Goal: Task Accomplishment & Management: Manage account settings

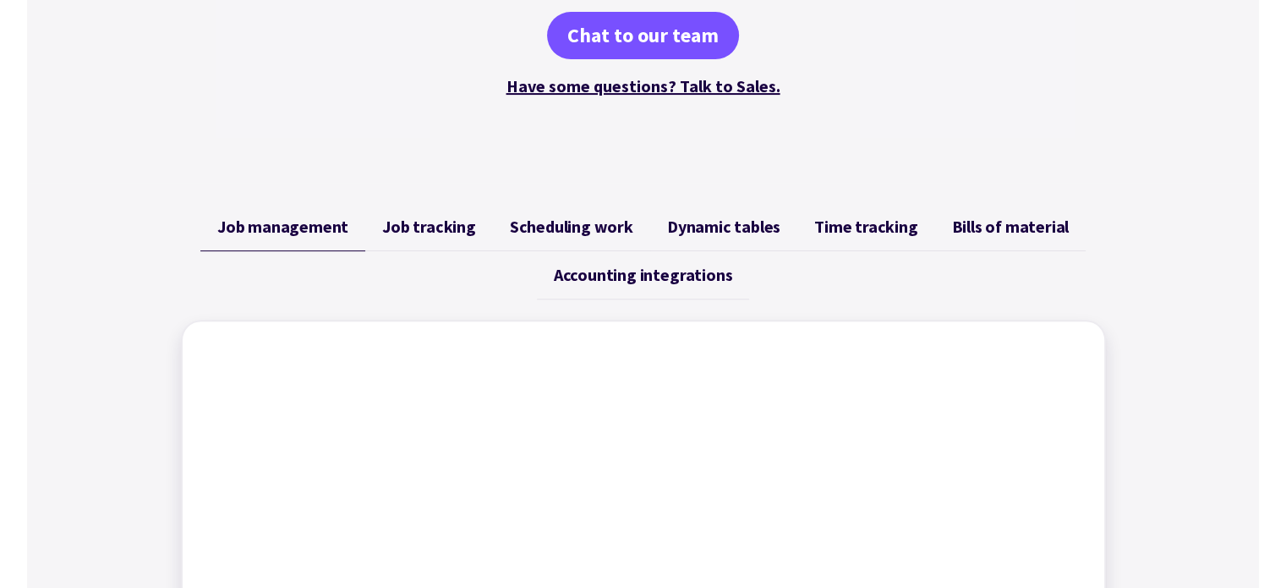
scroll to position [676, 0]
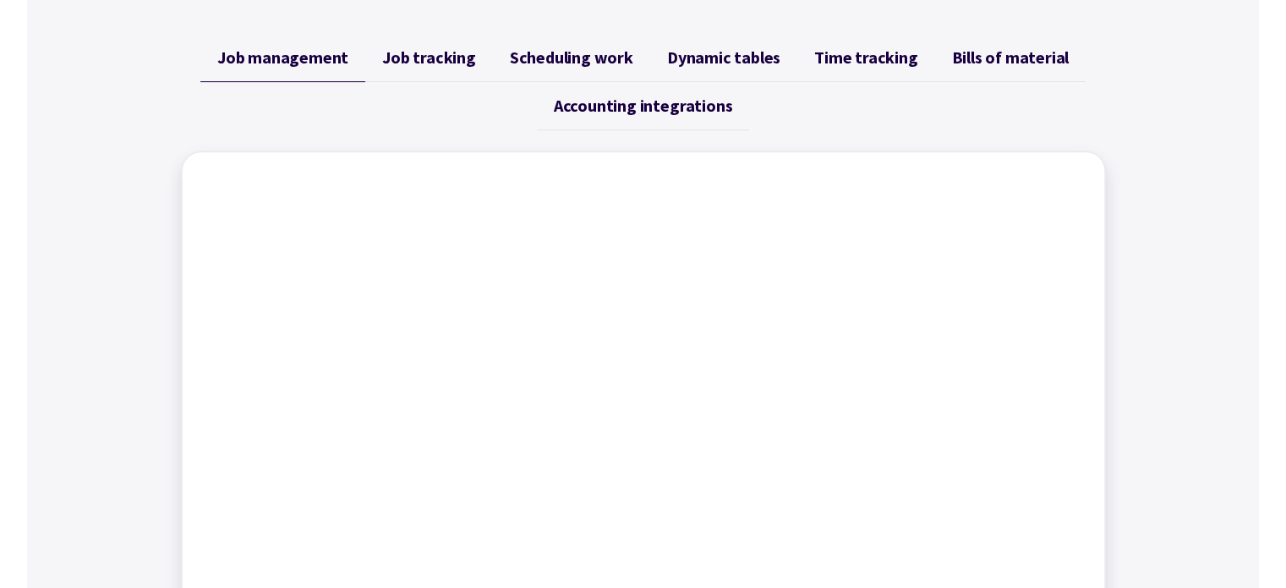
click at [1247, 298] on div "Job management Job tracking Scheduling work Dynamic tables Time tracking Bills …" at bounding box center [643, 378] width 1232 height 729
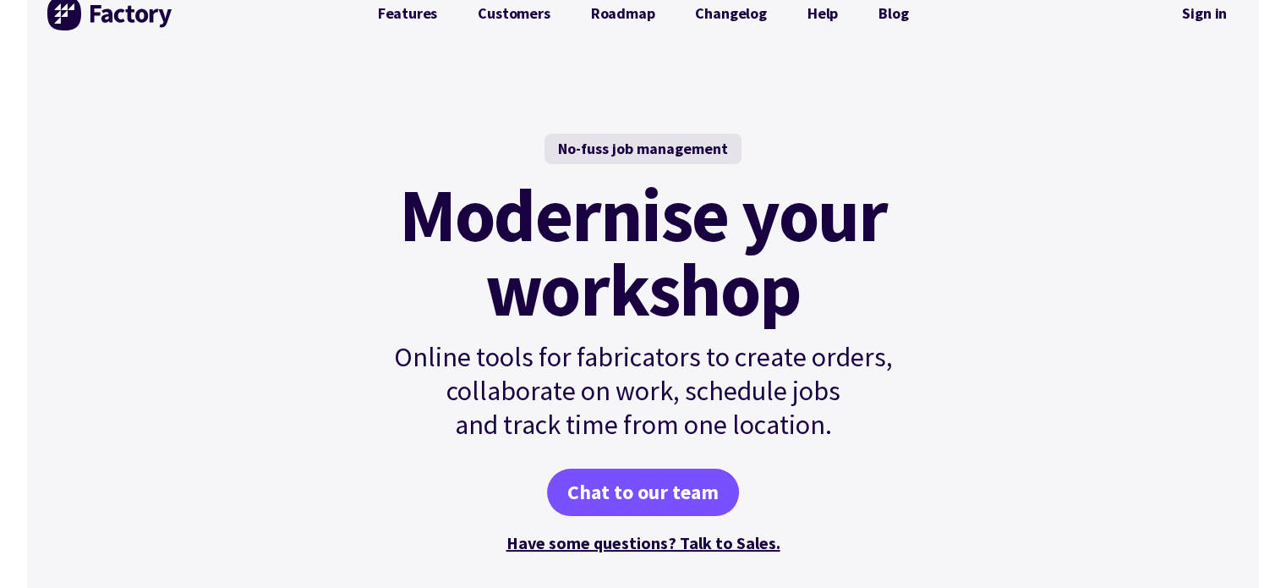
scroll to position [0, 0]
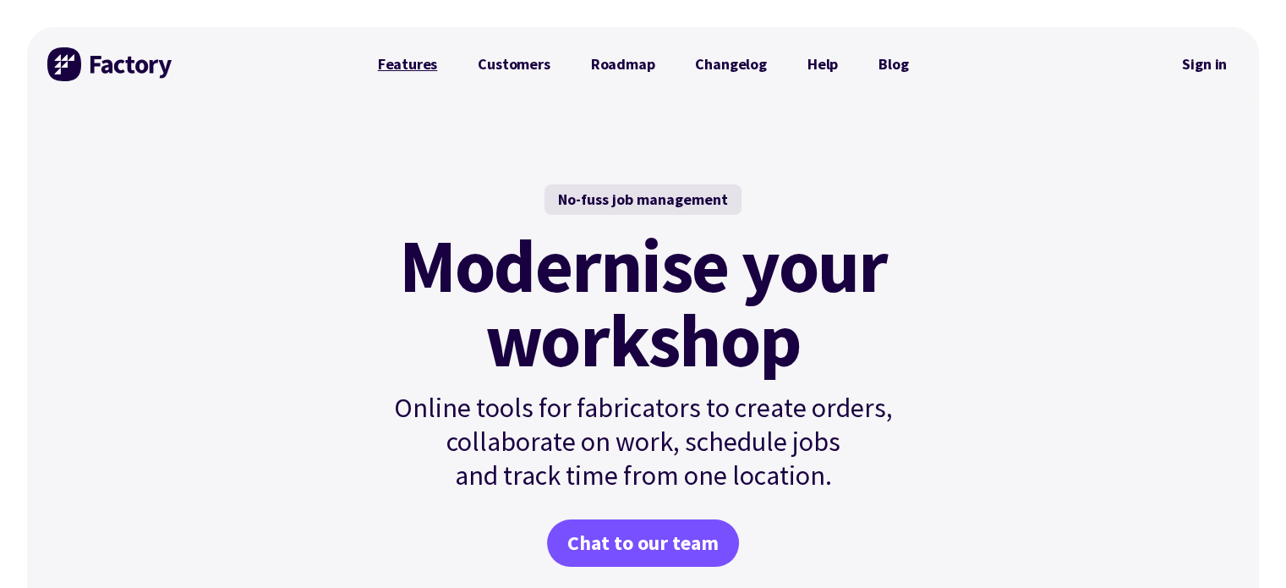
click at [424, 59] on link "Features" at bounding box center [408, 64] width 101 height 34
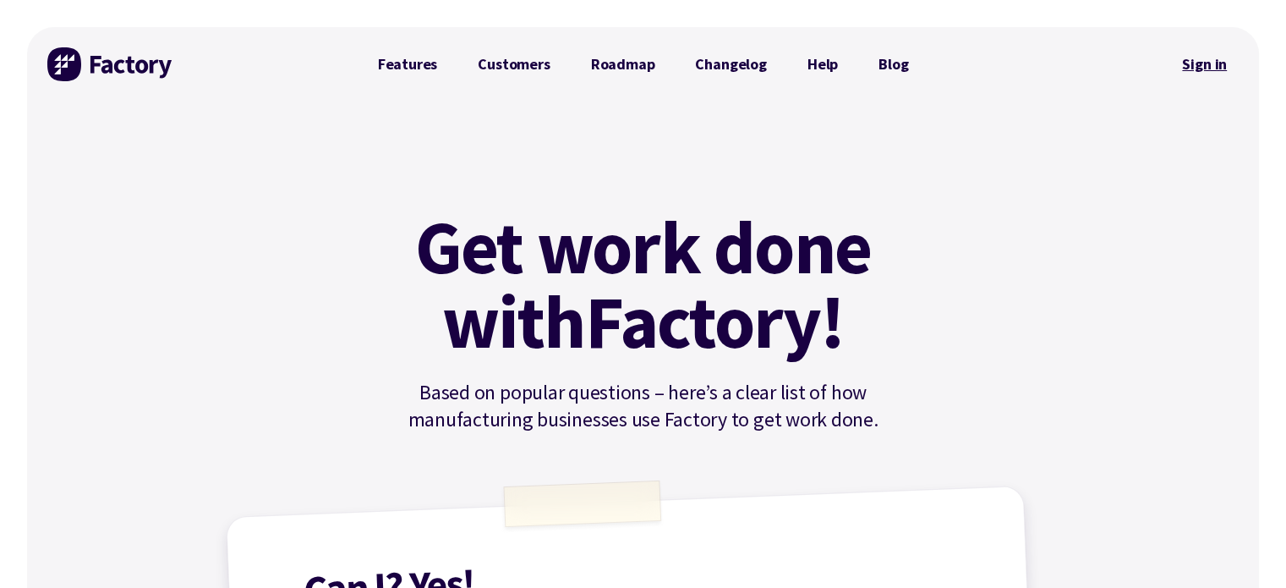
click at [1226, 60] on link "Sign in" at bounding box center [1204, 64] width 68 height 39
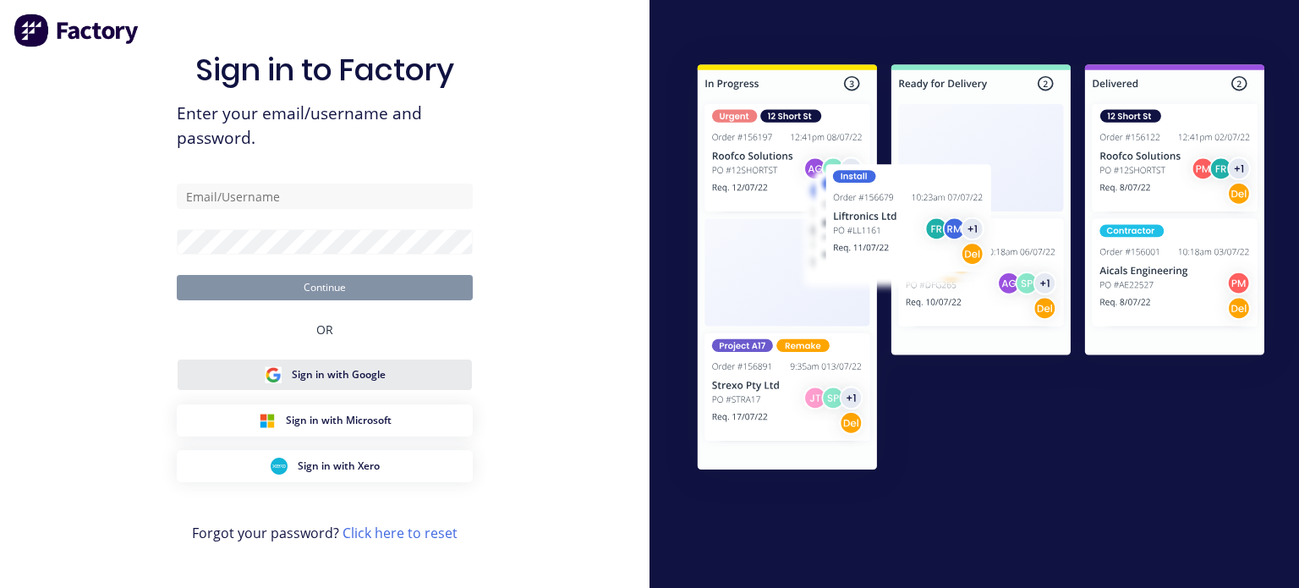
click at [349, 372] on span "Sign in with Google" at bounding box center [339, 374] width 94 height 15
click at [350, 371] on span "Sign in with Google" at bounding box center [339, 374] width 94 height 15
click at [337, 374] on span "Sign in with Google" at bounding box center [339, 374] width 94 height 15
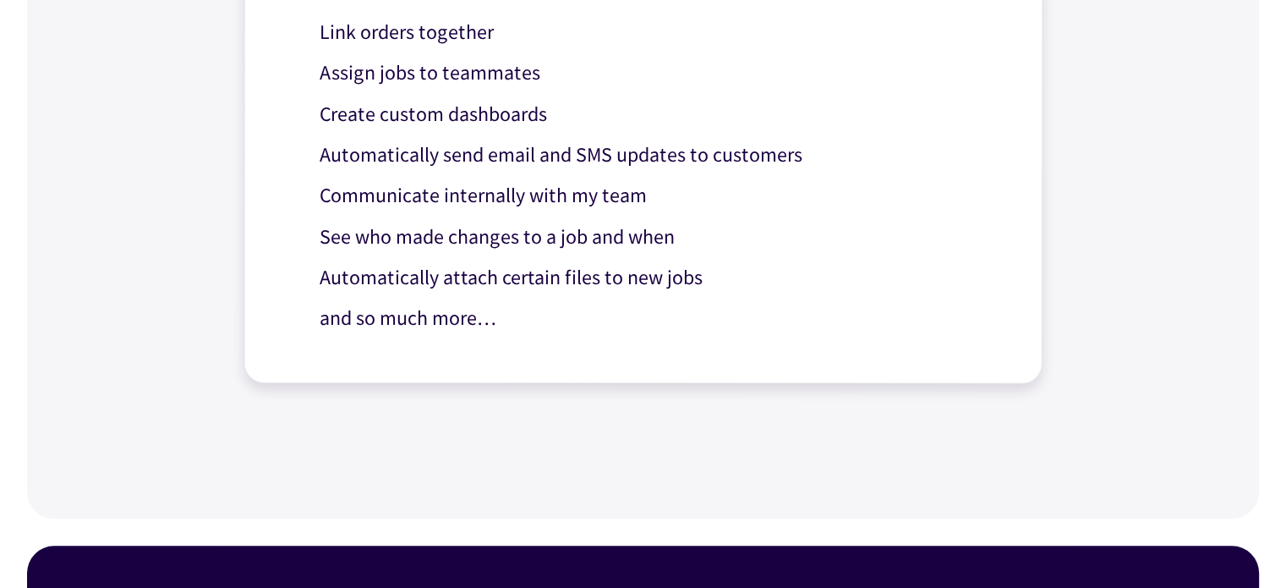
scroll to position [2138, 0]
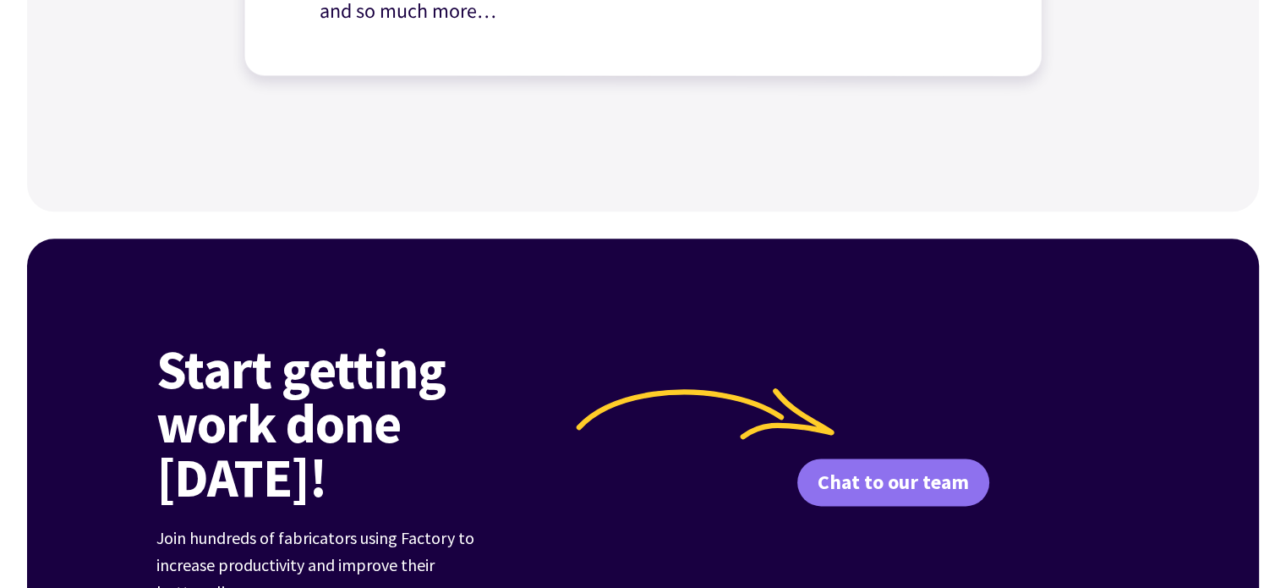
click at [869, 458] on link "Chat to our team" at bounding box center [893, 481] width 192 height 47
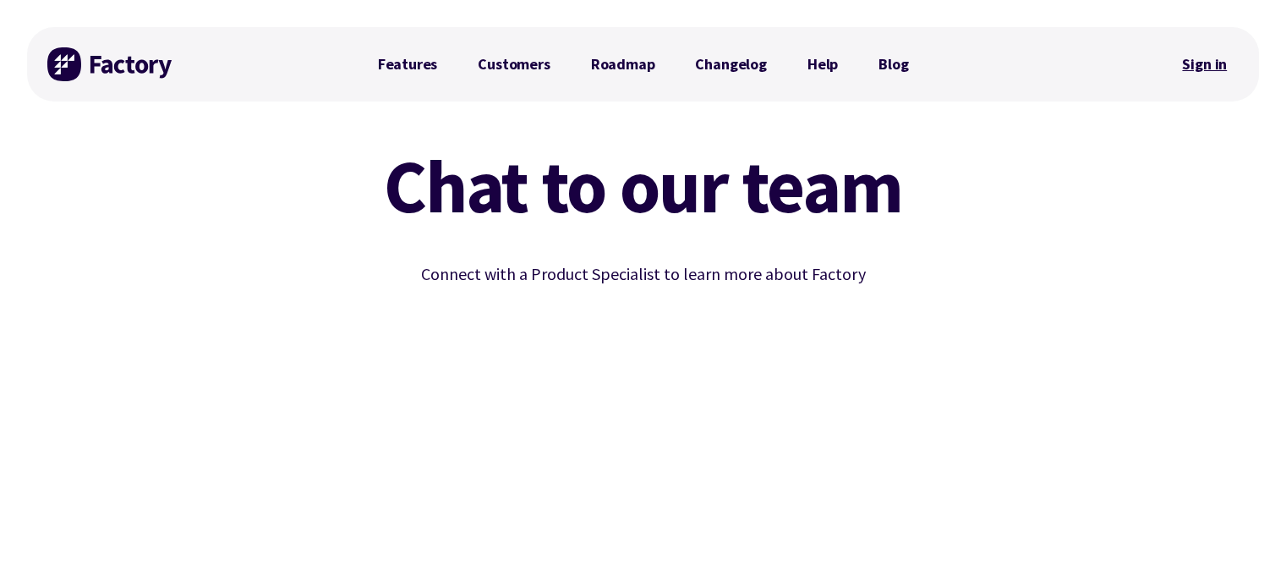
click at [1217, 63] on link "Sign in" at bounding box center [1204, 64] width 68 height 39
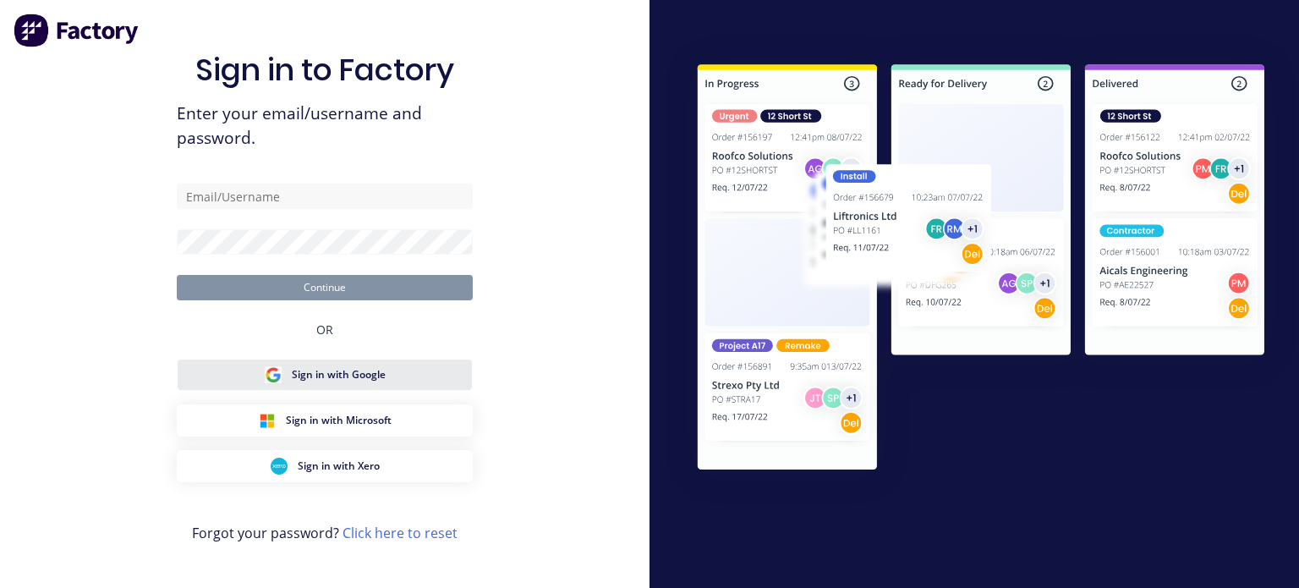
click at [362, 382] on span "Sign in with Google" at bounding box center [339, 374] width 94 height 15
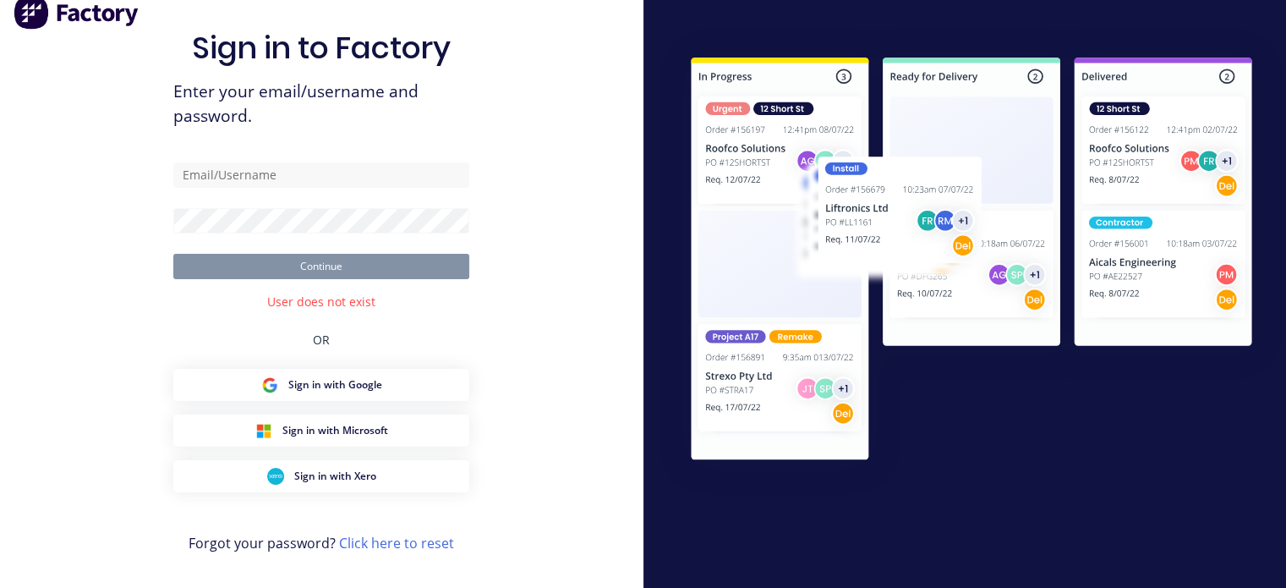
scroll to position [22, 0]
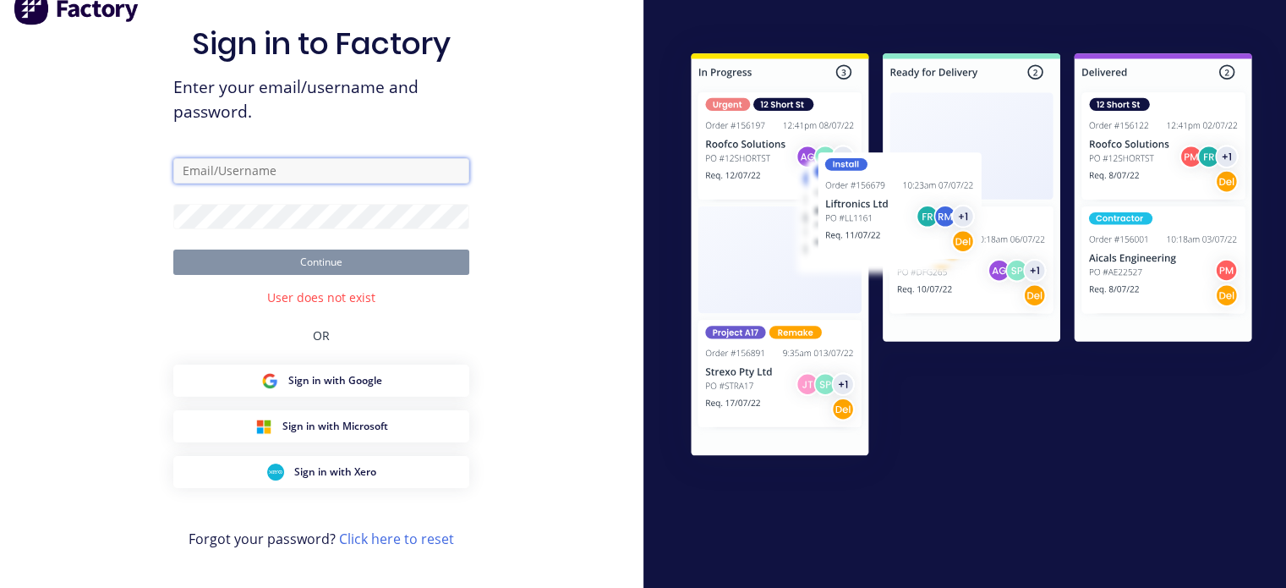
click at [230, 174] on input "text" at bounding box center [321, 170] width 296 height 25
click at [304, 330] on div "Sign in to Factory Enter your email/username and password. Continue User does n…" at bounding box center [321, 300] width 296 height 550
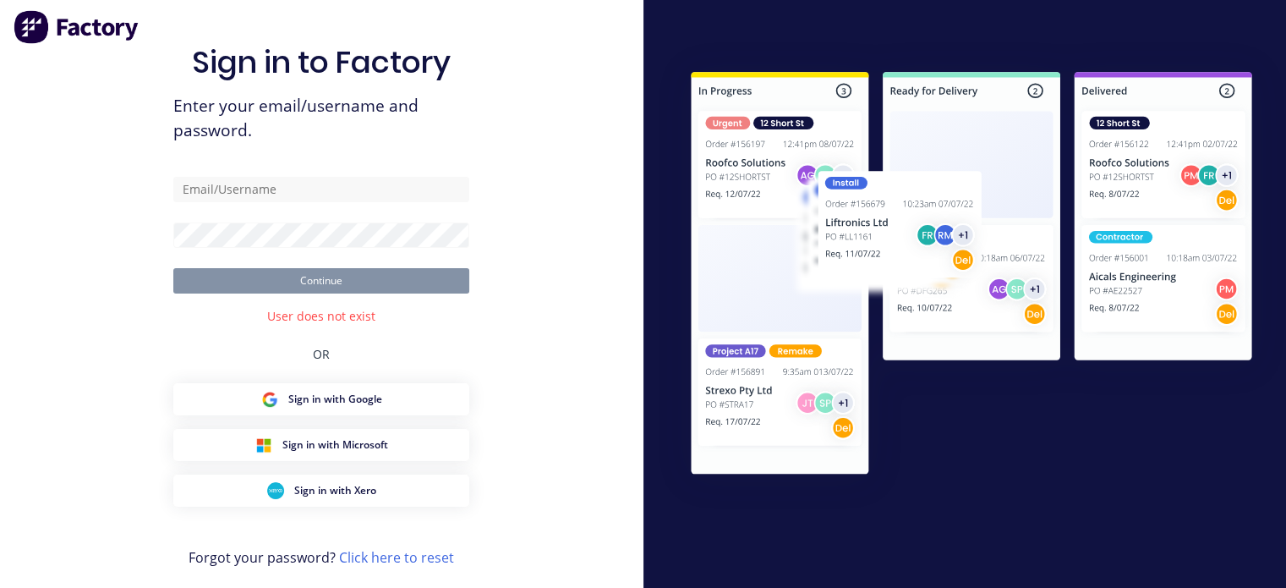
scroll to position [0, 0]
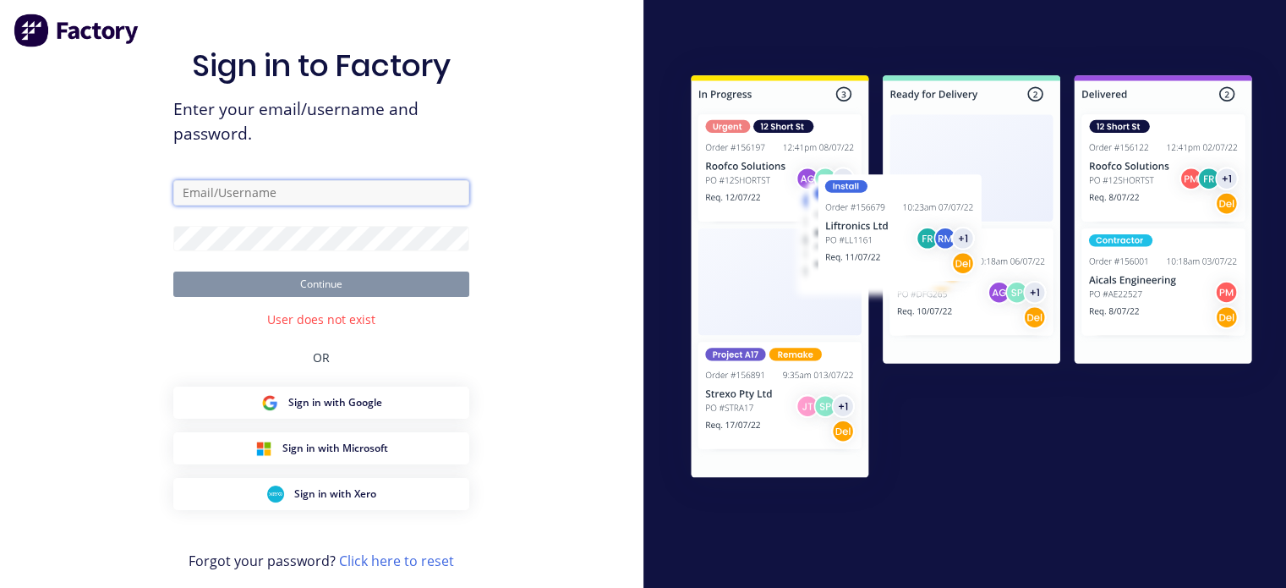
click at [277, 194] on input "text" at bounding box center [321, 192] width 296 height 25
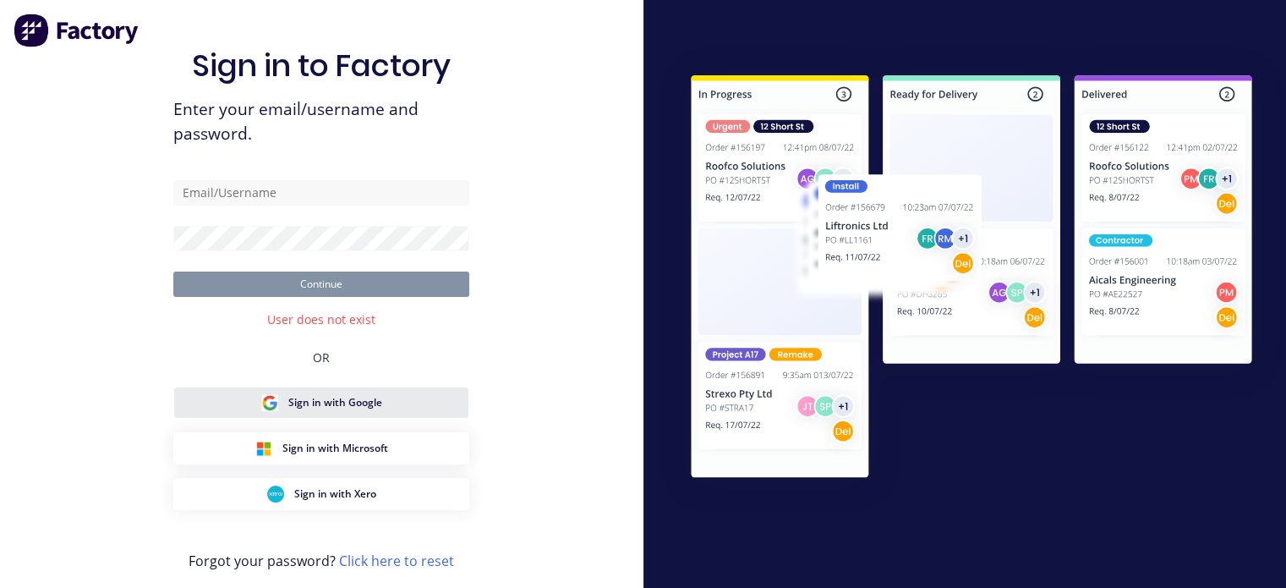
click at [318, 403] on span "Sign in with Google" at bounding box center [335, 402] width 94 height 15
click at [30, 20] on img at bounding box center [77, 31] width 127 height 34
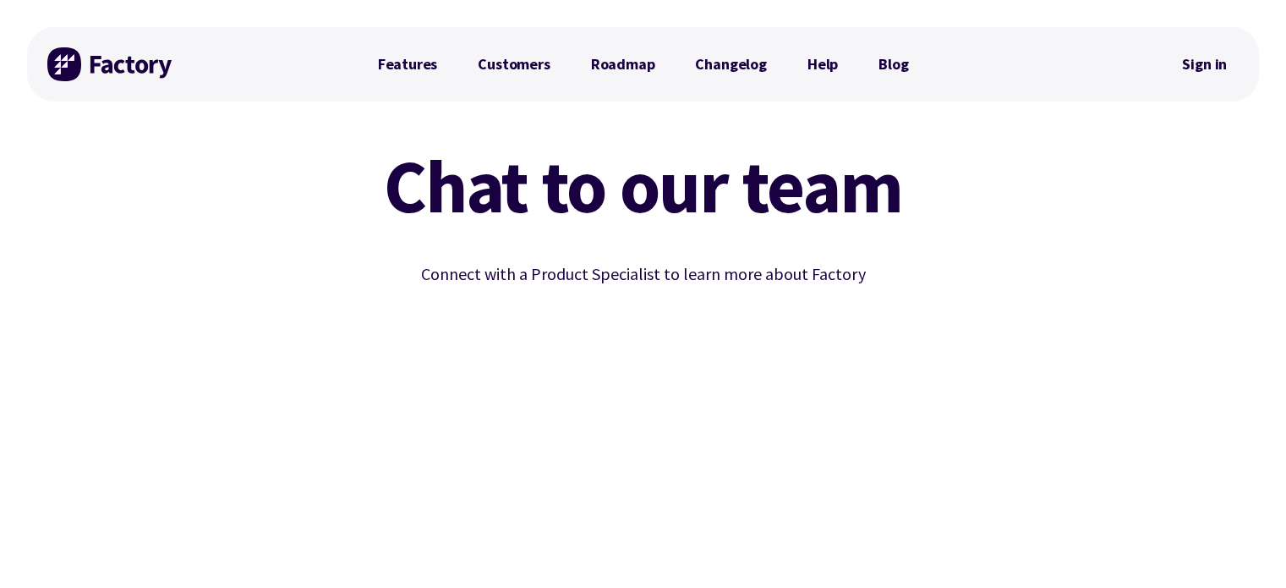
click at [100, 64] on img at bounding box center [110, 64] width 127 height 34
